Goal: Use online tool/utility: Use online tool/utility

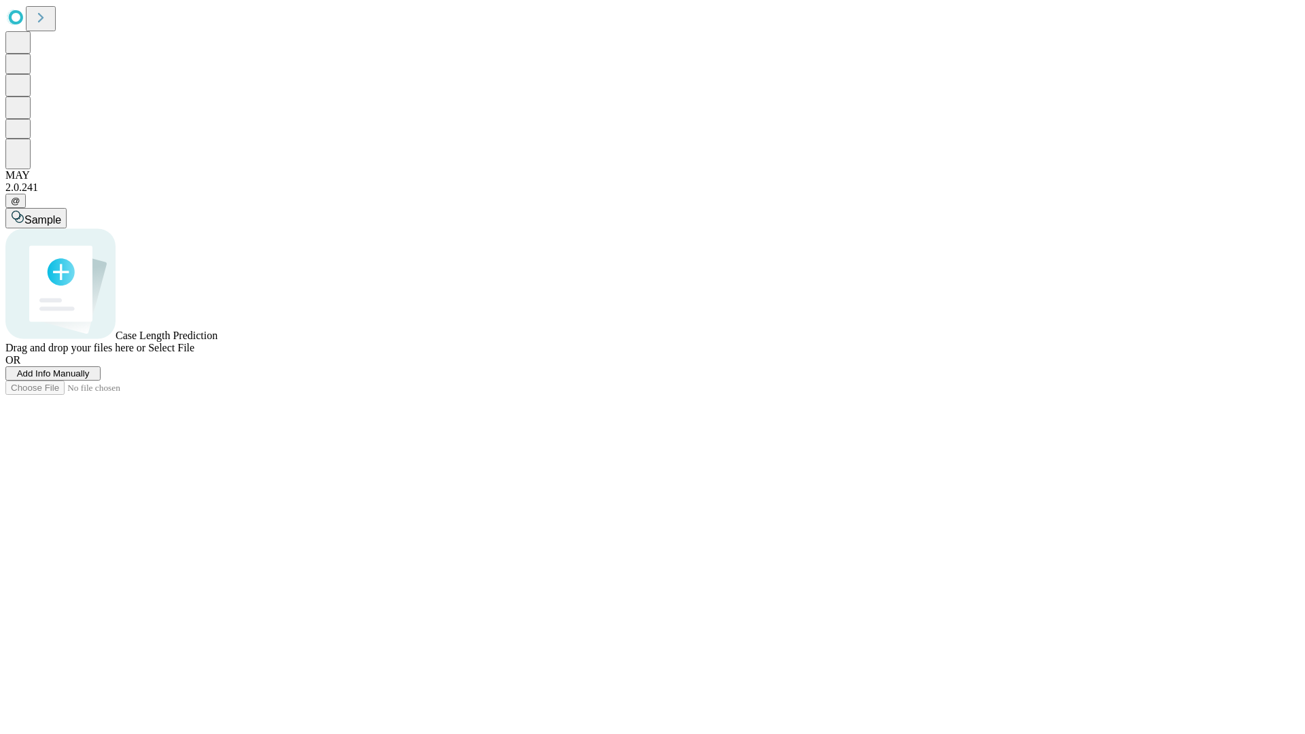
click at [90, 379] on span "Add Info Manually" at bounding box center [53, 373] width 73 height 10
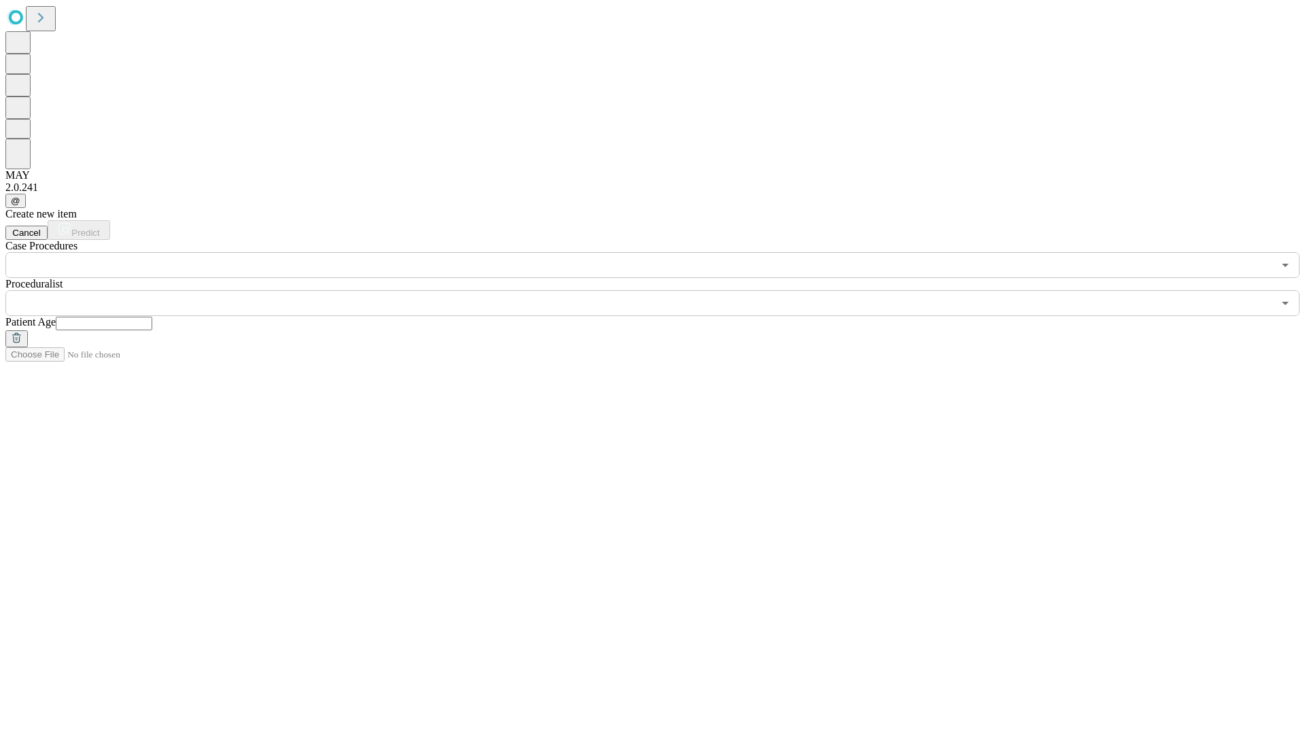
click at [152, 317] on input "text" at bounding box center [104, 324] width 97 height 14
type input "**"
click at [662, 290] on input "text" at bounding box center [639, 303] width 1268 height 26
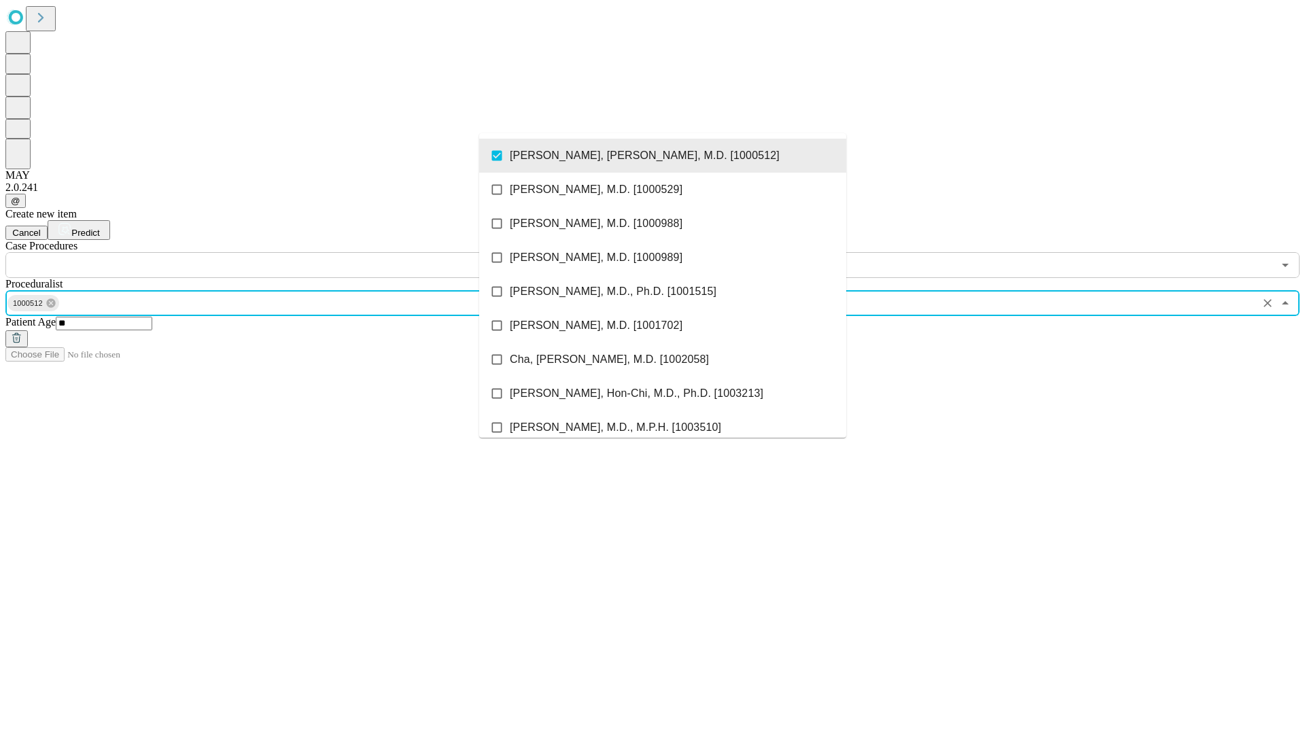
click at [285, 252] on input "text" at bounding box center [639, 265] width 1268 height 26
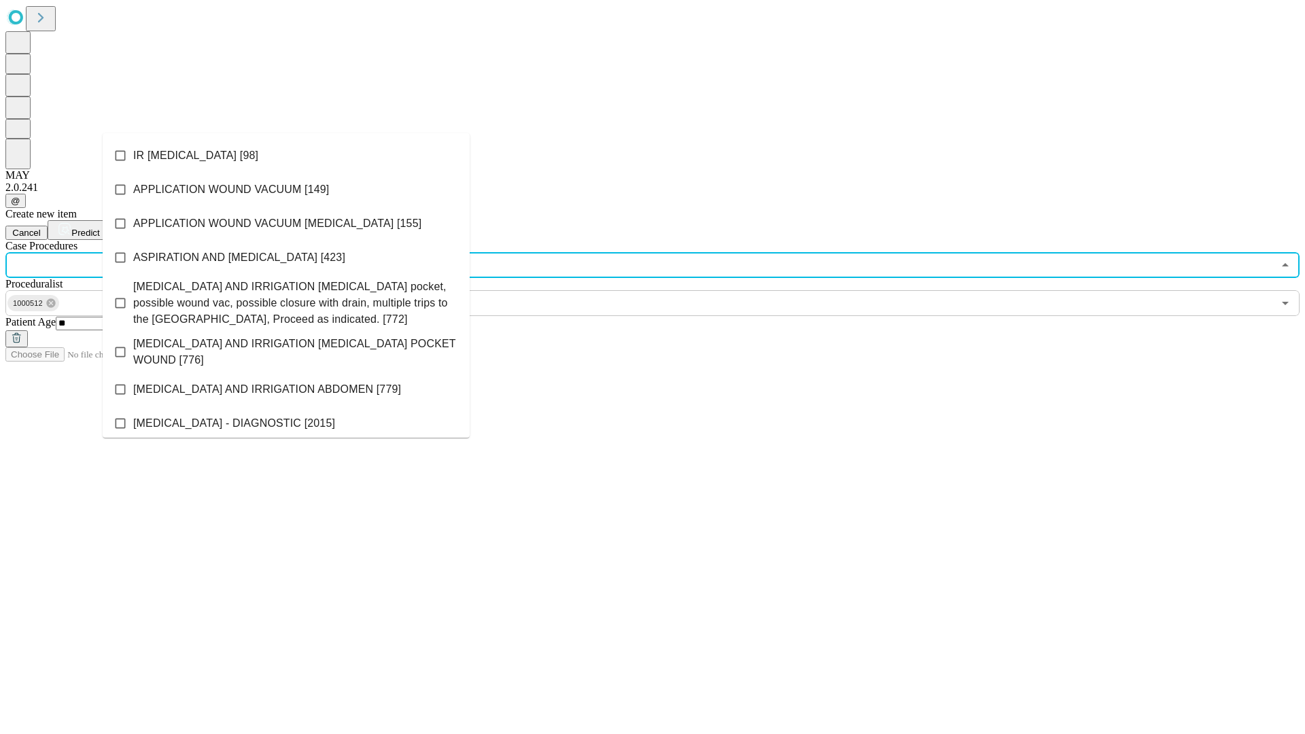
click at [286, 156] on li "IR [MEDICAL_DATA] [98]" at bounding box center [286, 156] width 367 height 34
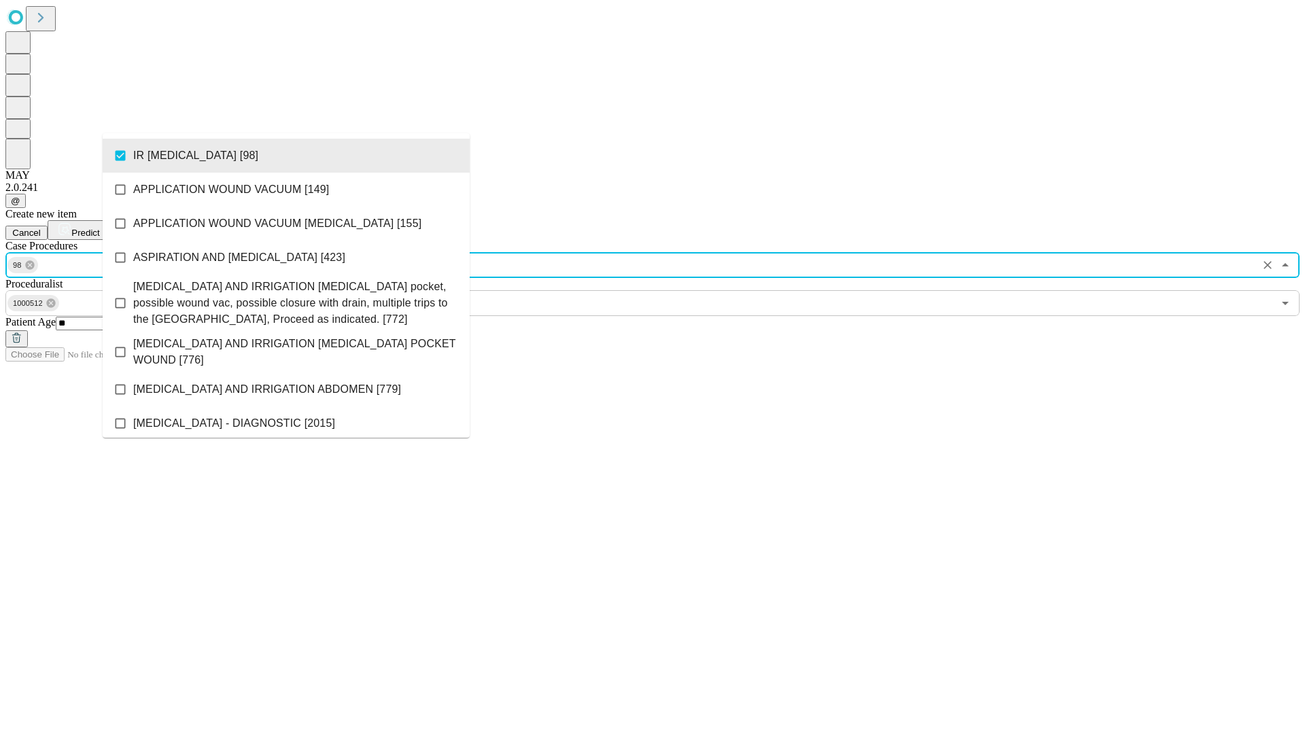
click at [99, 228] on span "Predict" at bounding box center [85, 233] width 28 height 10
